Goal: Transaction & Acquisition: Subscribe to service/newsletter

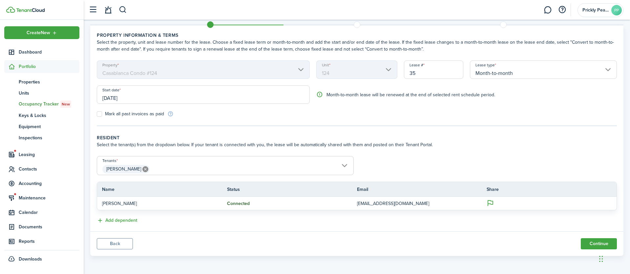
click at [112, 244] on button "Back" at bounding box center [115, 243] width 36 height 11
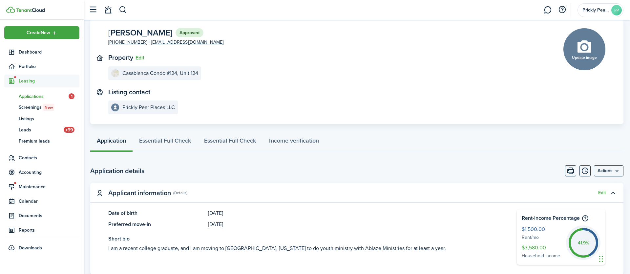
scroll to position [27, 0]
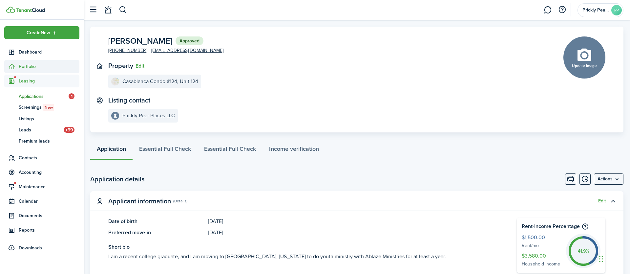
click at [29, 70] on span "Portfolio" at bounding box center [49, 66] width 61 height 7
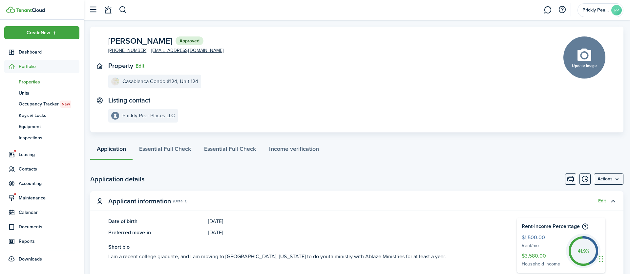
click at [37, 83] on span "Properties" at bounding box center [49, 81] width 61 height 7
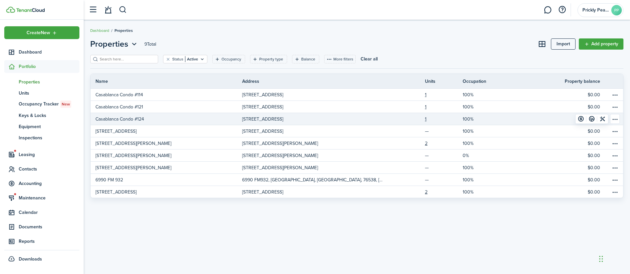
click at [123, 118] on p "Casablanca Condo #124" at bounding box center [119, 119] width 49 height 7
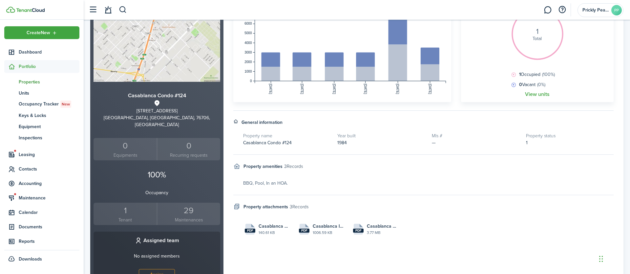
scroll to position [53, 0]
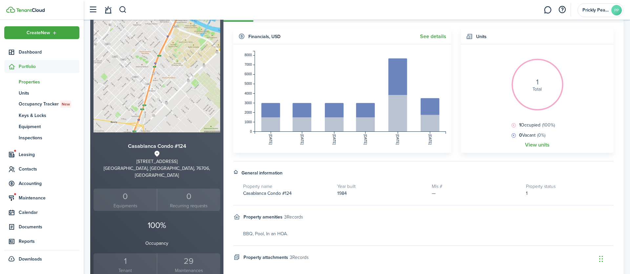
click at [126, 257] on div "1" at bounding box center [125, 261] width 60 height 12
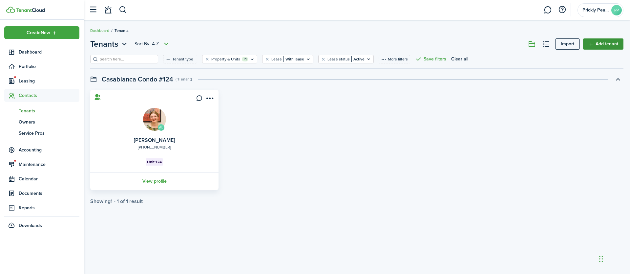
click at [600, 46] on link "Add tenant" at bounding box center [603, 43] width 40 height 11
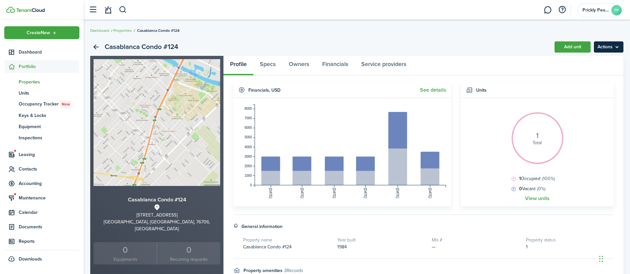
click at [606, 48] on menu-btn "Actions" at bounding box center [609, 46] width 30 height 11
click at [587, 64] on link "Edit property" at bounding box center [594, 61] width 57 height 11
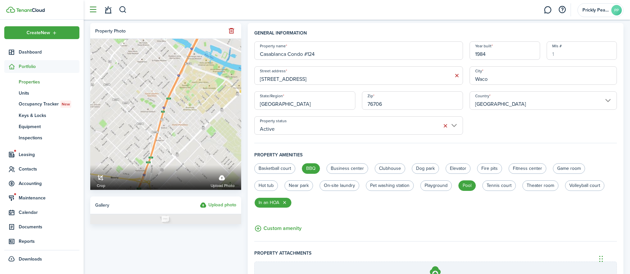
click at [96, 11] on button "button" at bounding box center [93, 10] width 12 height 12
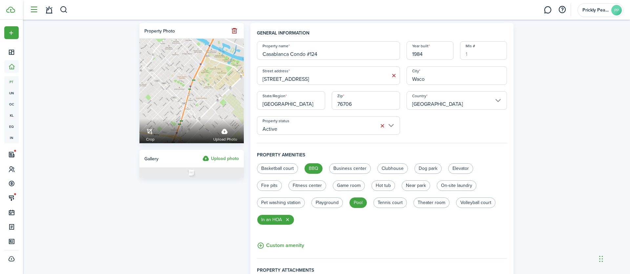
click at [32, 12] on button "button" at bounding box center [34, 10] width 12 height 12
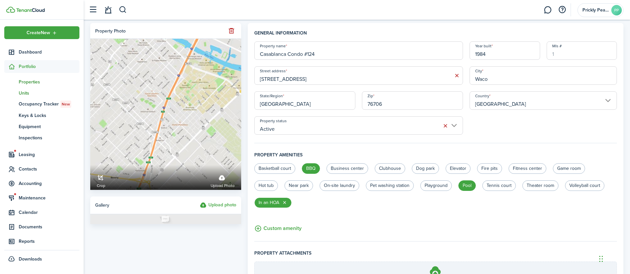
click at [32, 94] on span "Units" at bounding box center [49, 93] width 61 height 7
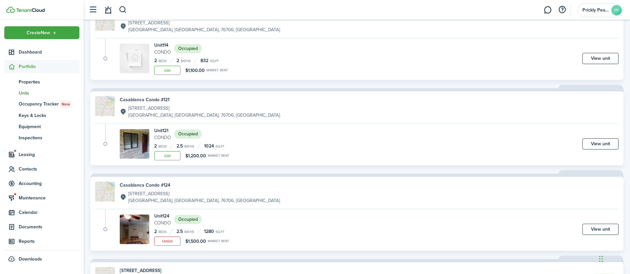
scroll to position [86, 0]
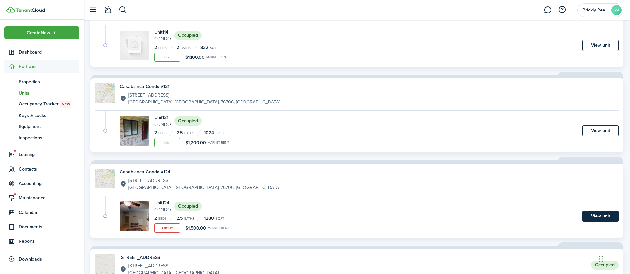
click at [604, 217] on link "View unit" at bounding box center [600, 215] width 36 height 11
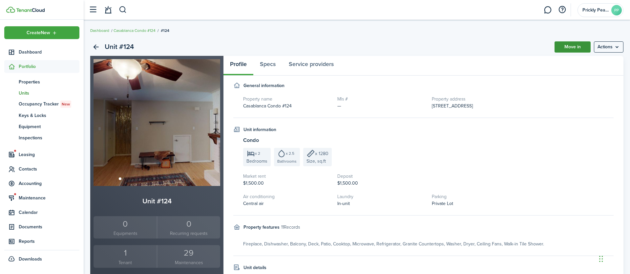
click at [583, 48] on link "Move in" at bounding box center [573, 46] width 36 height 11
click at [613, 45] on menu-btn "Actions" at bounding box center [609, 46] width 30 height 11
click at [128, 253] on div "1" at bounding box center [125, 252] width 60 height 12
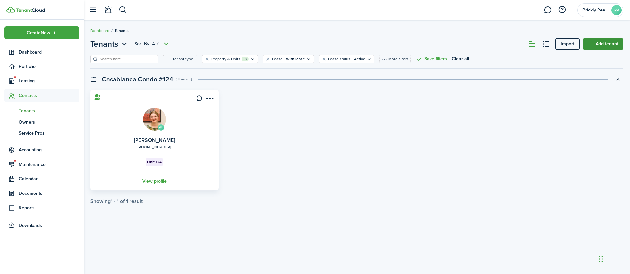
click at [607, 48] on link "Add tenant" at bounding box center [603, 43] width 40 height 11
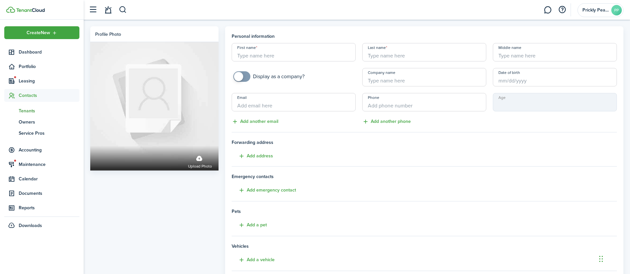
click at [315, 56] on input "First name" at bounding box center [294, 52] width 124 height 18
click at [562, 12] on button "button" at bounding box center [562, 9] width 11 height 11
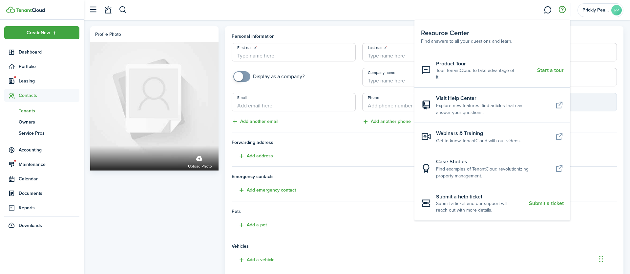
click at [369, 188] on tenant-form "Personal information First name Last name Middle name Display as a company? Com…" at bounding box center [424, 171] width 385 height 277
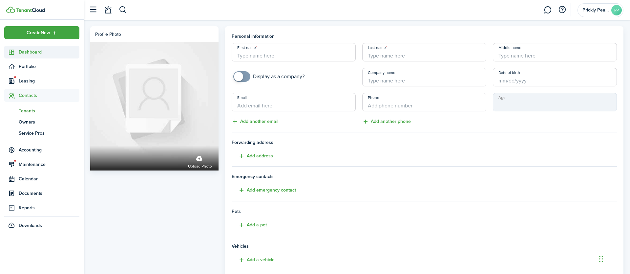
click at [32, 48] on link "Dashboard" at bounding box center [41, 52] width 75 height 13
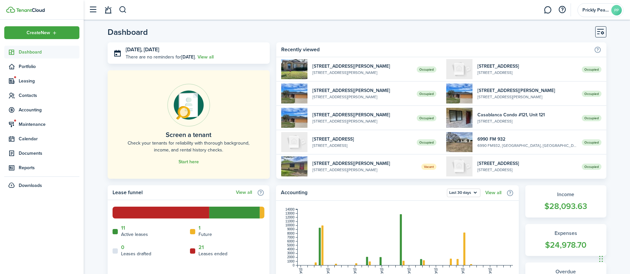
click at [34, 51] on span "Dashboard" at bounding box center [49, 52] width 61 height 7
click at [32, 78] on span "Leasing" at bounding box center [49, 80] width 61 height 7
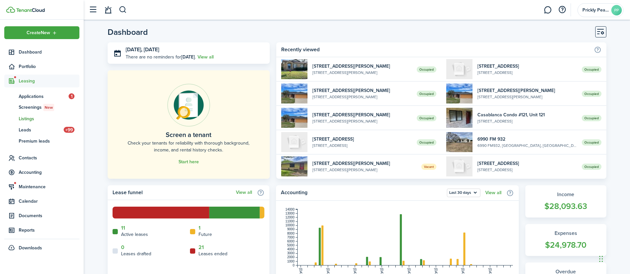
click at [25, 118] on span "Listings" at bounding box center [49, 118] width 61 height 7
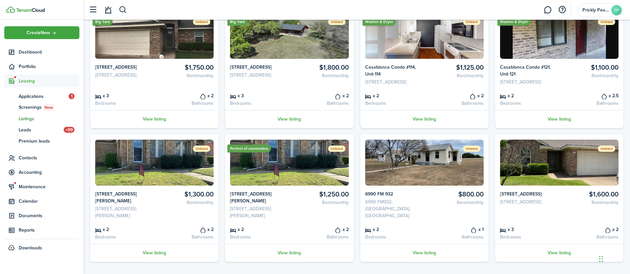
scroll to position [205, 0]
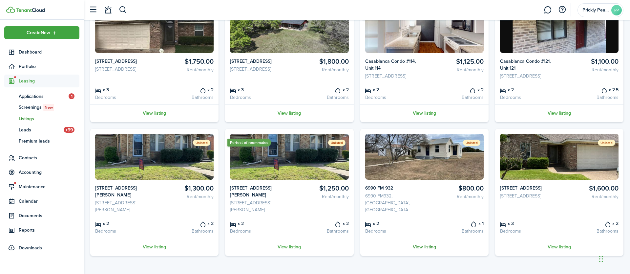
click at [432, 247] on link "View listing" at bounding box center [424, 247] width 128 height 18
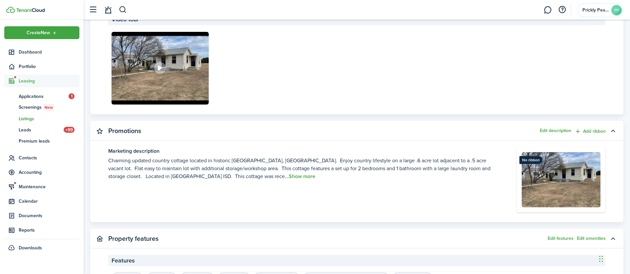
scroll to position [463, 0]
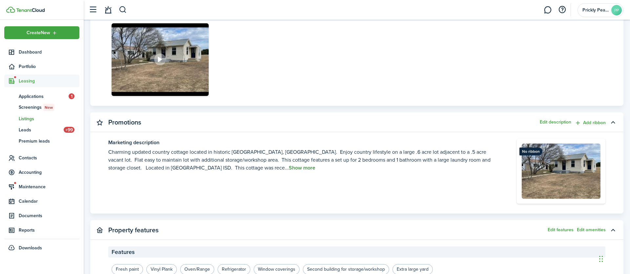
click at [289, 168] on button "Show more" at bounding box center [302, 168] width 27 height 6
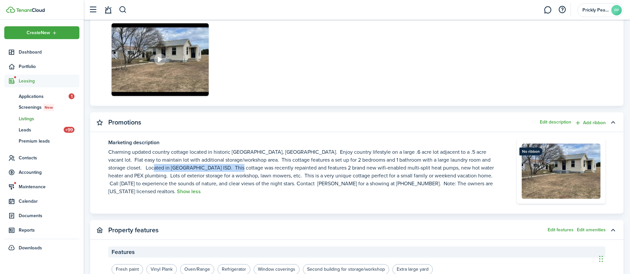
drag, startPoint x: 149, startPoint y: 168, endPoint x: 227, endPoint y: 166, distance: 78.8
click at [232, 166] on p "Charming updated country cottage located in historic [GEOGRAPHIC_DATA], [GEOGRA…" at bounding box center [302, 171] width 389 height 47
click at [146, 168] on p "Charming updated country cottage located in historic [GEOGRAPHIC_DATA], [GEOGRA…" at bounding box center [302, 171] width 389 height 47
click at [147, 167] on p "Charming updated country cottage located in historic [GEOGRAPHIC_DATA], [GEOGRA…" at bounding box center [302, 171] width 389 height 47
drag, startPoint x: 148, startPoint y: 166, endPoint x: 164, endPoint y: 165, distance: 15.8
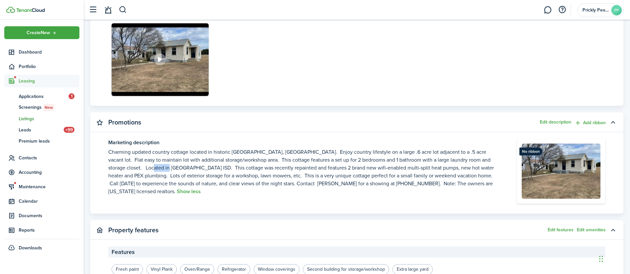
click at [164, 165] on p "Charming updated country cottage located in historic [GEOGRAPHIC_DATA], [GEOGRA…" at bounding box center [302, 171] width 389 height 47
click at [250, 167] on p "Charming updated country cottage located in historic [GEOGRAPHIC_DATA], [GEOGRA…" at bounding box center [302, 171] width 389 height 47
drag, startPoint x: 264, startPoint y: 169, endPoint x: 290, endPoint y: 168, distance: 25.6
click at [290, 168] on p "Charming updated country cottage located in historic [GEOGRAPHIC_DATA], [GEOGRA…" at bounding box center [302, 171] width 389 height 47
click at [559, 120] on button "Edit description" at bounding box center [556, 121] width 32 height 5
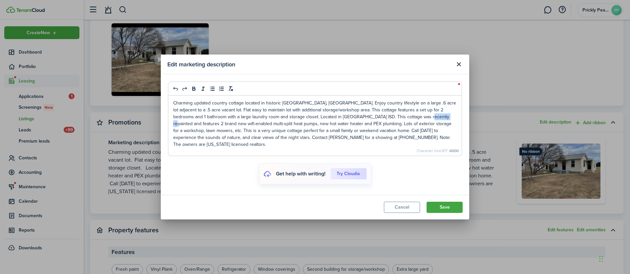
drag, startPoint x: 398, startPoint y: 119, endPoint x: 422, endPoint y: 119, distance: 24.0
click at [421, 119] on p "Charming updated country cottage located in historic [GEOGRAPHIC_DATA], [GEOGRA…" at bounding box center [315, 123] width 284 height 48
click at [449, 205] on button "Save" at bounding box center [445, 206] width 36 height 11
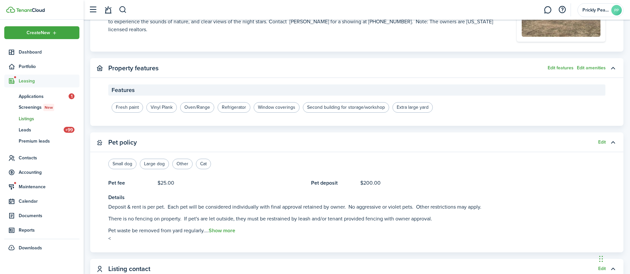
scroll to position [696, 0]
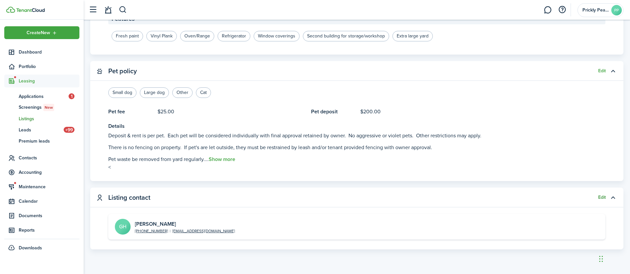
click at [599, 199] on button "Edit" at bounding box center [602, 197] width 8 height 5
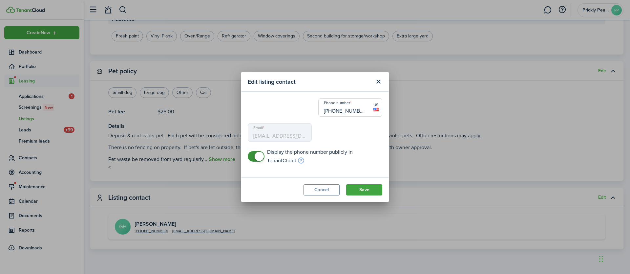
type input "[PHONE_NUMBER]"
type input "[EMAIL_ADDRESS][DOMAIN_NAME]"
click at [295, 132] on mbsc-input "Email [EMAIL_ADDRESS][DOMAIN_NAME]" at bounding box center [280, 132] width 64 height 18
click at [355, 111] on input "[PHONE_NUMBER]" at bounding box center [350, 107] width 64 height 18
drag, startPoint x: 367, startPoint y: 111, endPoint x: 330, endPoint y: 111, distance: 37.4
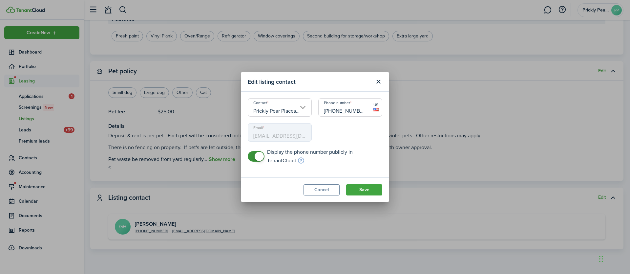
click at [330, 111] on input "[PHONE_NUMBER]" at bounding box center [350, 107] width 64 height 18
type input "[PHONE_NUMBER]"
click at [286, 132] on mbsc-input "Email [EMAIL_ADDRESS][DOMAIN_NAME]" at bounding box center [280, 132] width 64 height 18
click at [283, 137] on mbsc-input "Email [EMAIL_ADDRESS][DOMAIN_NAME]" at bounding box center [280, 132] width 64 height 18
click at [340, 142] on div "Contact Prickly Pear Places LLC Phone number [PHONE_NUMBER] US Email [EMAIL_ADD…" at bounding box center [314, 123] width 141 height 50
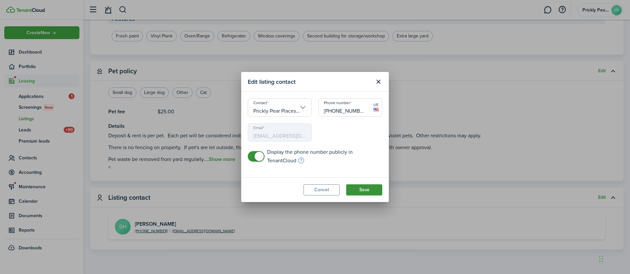
click at [370, 193] on button "Save" at bounding box center [364, 189] width 36 height 11
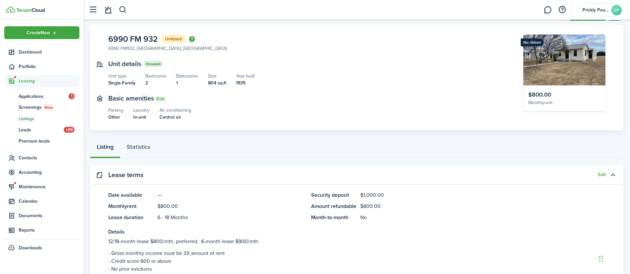
scroll to position [105, 0]
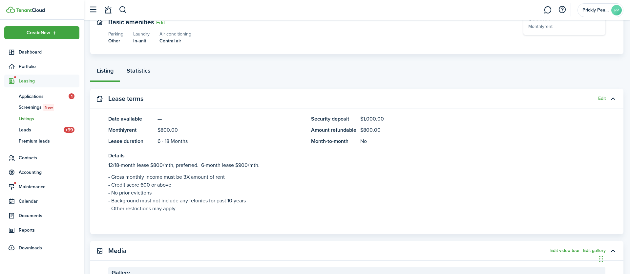
click at [139, 69] on link "Statistics" at bounding box center [138, 72] width 37 height 20
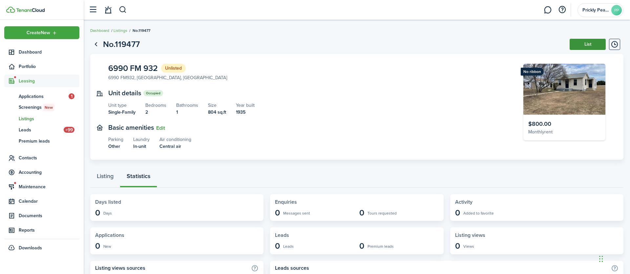
click at [594, 46] on button "List" at bounding box center [588, 44] width 36 height 11
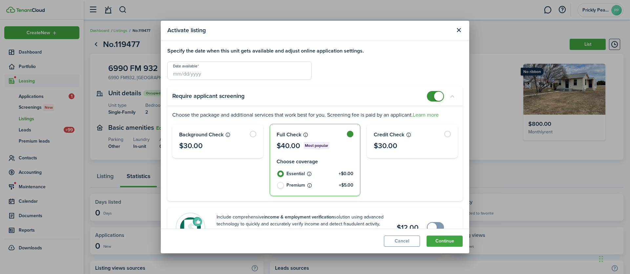
click at [282, 186] on label "Premium +$5.00" at bounding box center [315, 187] width 77 height 11
click at [279, 186] on label "Premium +$5.00" at bounding box center [315, 187] width 77 height 11
radio input "false"
radio input "true"
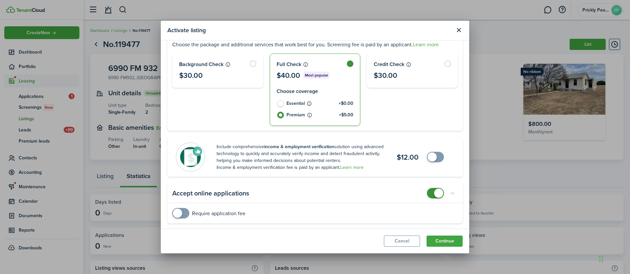
scroll to position [72, 0]
checkbox input "true"
click at [431, 154] on span at bounding box center [432, 155] width 9 height 9
click at [452, 242] on button "Continue" at bounding box center [445, 240] width 36 height 11
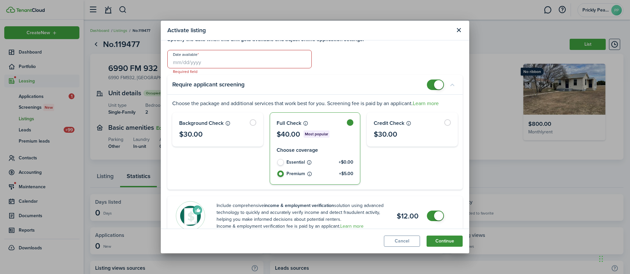
scroll to position [0, 0]
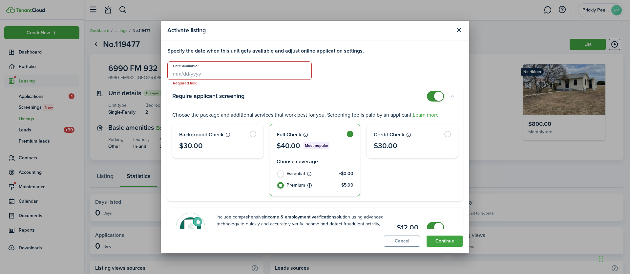
click at [268, 76] on input "Date available" at bounding box center [239, 70] width 144 height 18
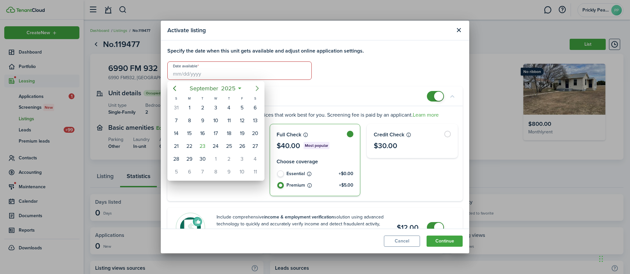
click at [261, 87] on icon "Next page" at bounding box center [257, 88] width 8 height 8
click at [260, 88] on icon "Next page" at bounding box center [257, 88] width 8 height 8
click at [258, 106] on div "1" at bounding box center [255, 108] width 10 height 10
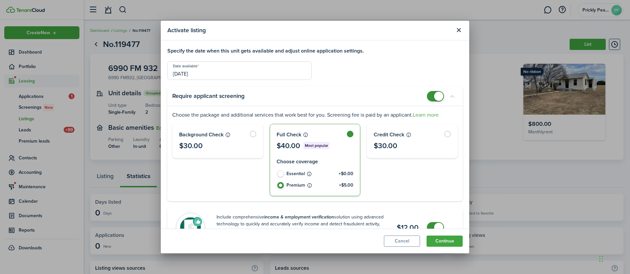
click at [271, 69] on input "[DATE]" at bounding box center [239, 70] width 144 height 18
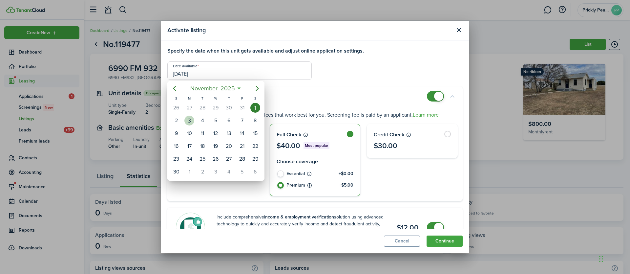
click at [187, 121] on div "3" at bounding box center [189, 121] width 10 height 10
type input "[DATE]"
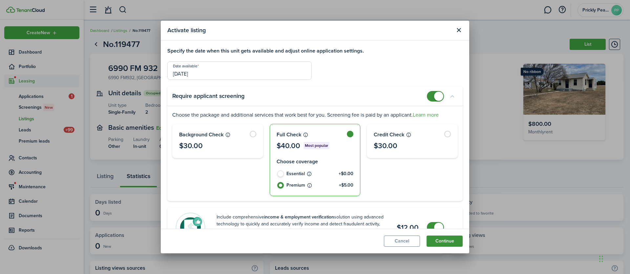
click at [441, 241] on button "Continue" at bounding box center [445, 240] width 36 height 11
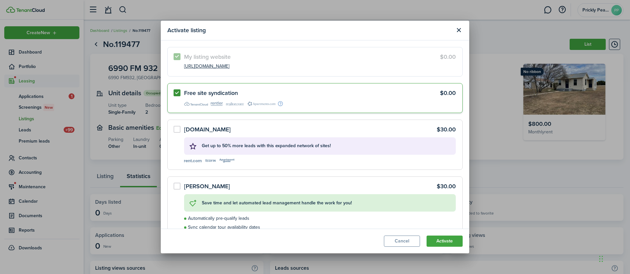
drag, startPoint x: 271, startPoint y: 67, endPoint x: 181, endPoint y: 67, distance: 89.9
click at [181, 67] on label "My listing website $0.00 [URL][DOMAIN_NAME]" at bounding box center [314, 62] width 295 height 30
copy link "[URL][DOMAIN_NAME]"
click at [175, 95] on label "Free site syndication $0.00" at bounding box center [314, 98] width 295 height 30
radio input "false"
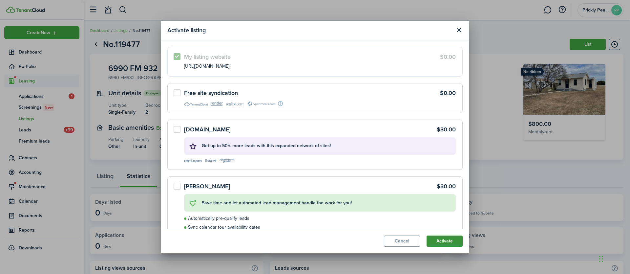
click at [444, 242] on button "Activate" at bounding box center [445, 240] width 36 height 11
click at [446, 241] on button "Activate" at bounding box center [445, 240] width 36 height 11
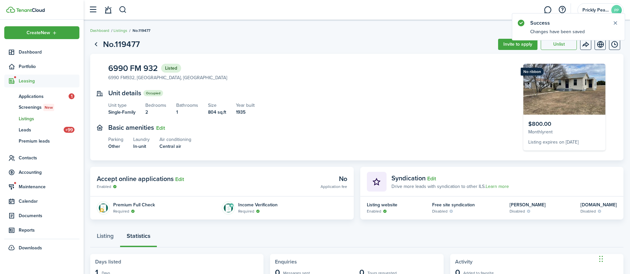
scroll to position [4, 0]
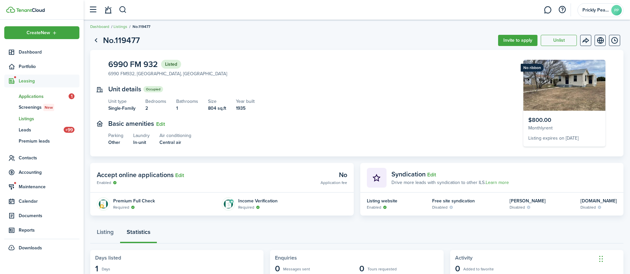
click at [43, 96] on span "Applications" at bounding box center [44, 96] width 50 height 7
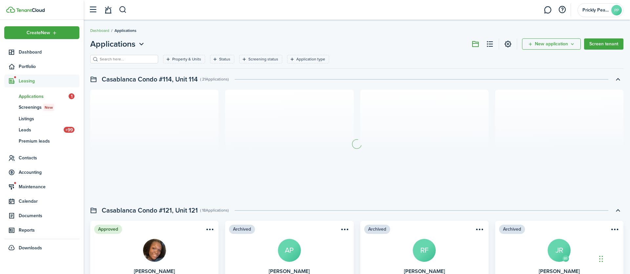
click at [33, 97] on span "Applications" at bounding box center [44, 96] width 50 height 7
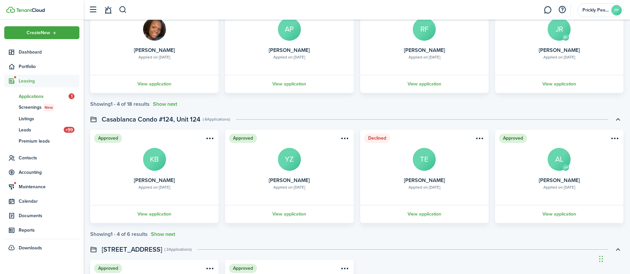
scroll to position [224, 0]
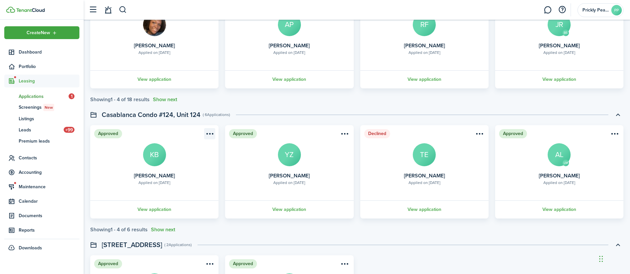
click at [213, 135] on menu-btn-icon "Open menu" at bounding box center [209, 133] width 11 height 11
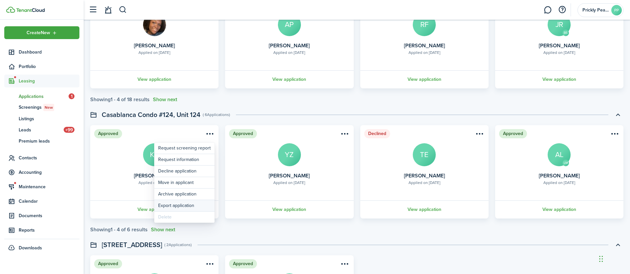
click at [180, 207] on button "Export application" at bounding box center [184, 205] width 60 height 11
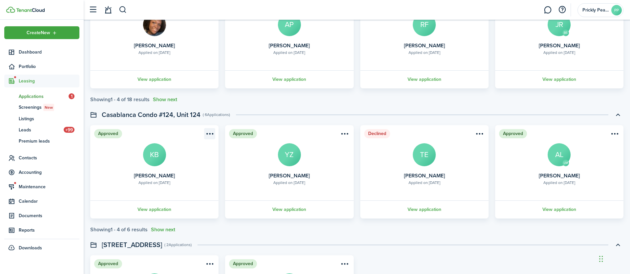
click at [213, 136] on menu-btn-icon "Open menu" at bounding box center [209, 133] width 11 height 11
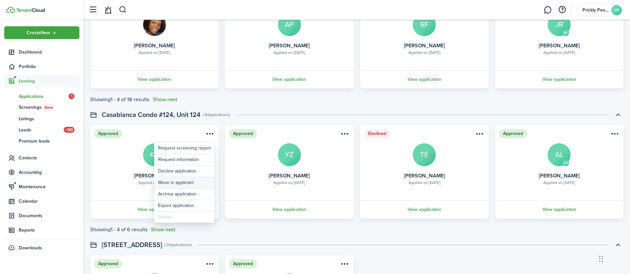
click at [188, 183] on button "Move in applicant" at bounding box center [184, 182] width 60 height 11
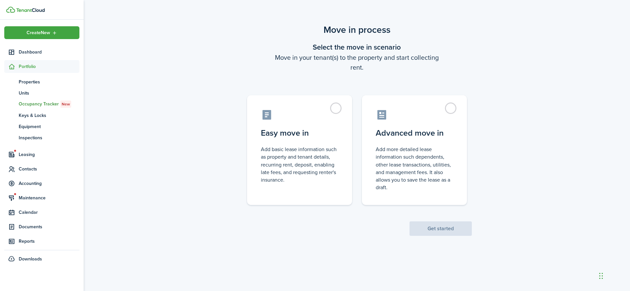
click at [27, 66] on span "Portfolio" at bounding box center [49, 66] width 61 height 7
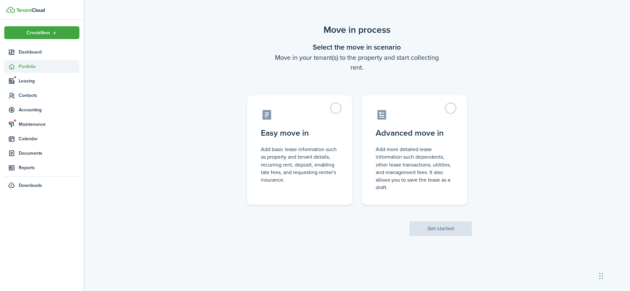
click at [30, 68] on span "Portfolio" at bounding box center [49, 66] width 61 height 7
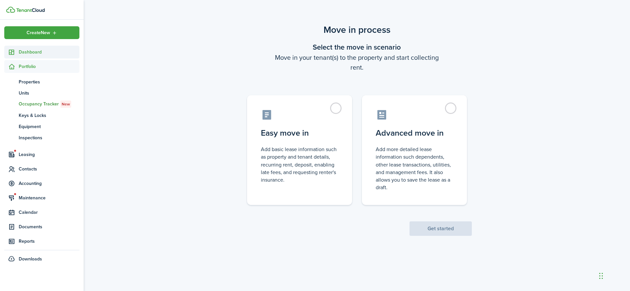
click at [40, 50] on span "Dashboard" at bounding box center [49, 52] width 61 height 7
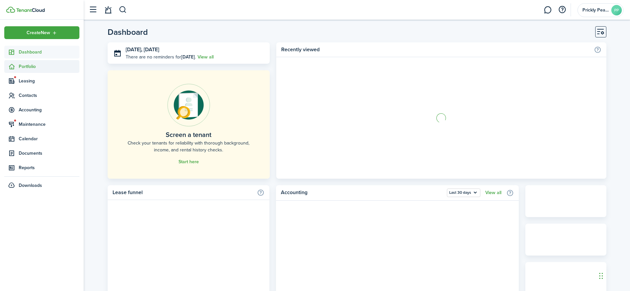
click at [32, 65] on span "Portfolio" at bounding box center [49, 66] width 61 height 7
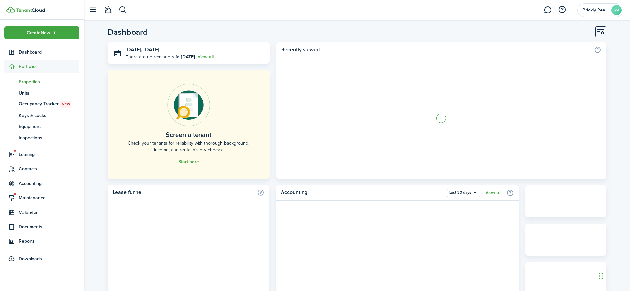
click at [32, 83] on span "Properties" at bounding box center [49, 81] width 61 height 7
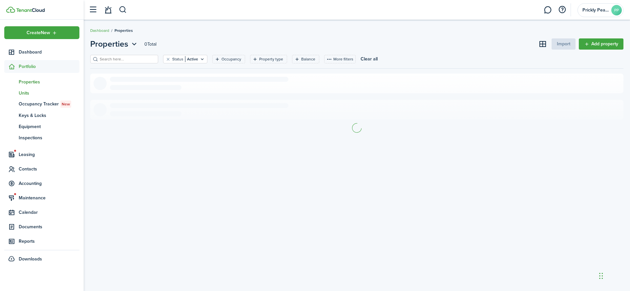
click at [27, 90] on span "Units" at bounding box center [49, 93] width 61 height 7
click at [38, 81] on span "Properties" at bounding box center [49, 81] width 61 height 7
